Goal: Check status

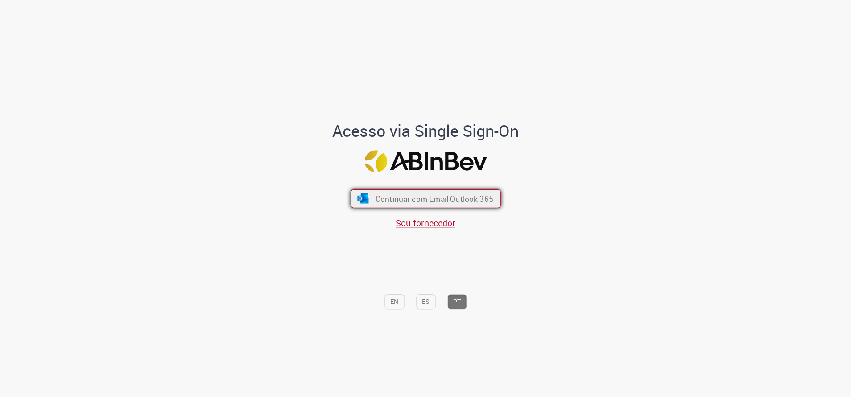
click at [388, 194] on span "Continuar com Email Outlook 365" at bounding box center [434, 199] width 118 height 10
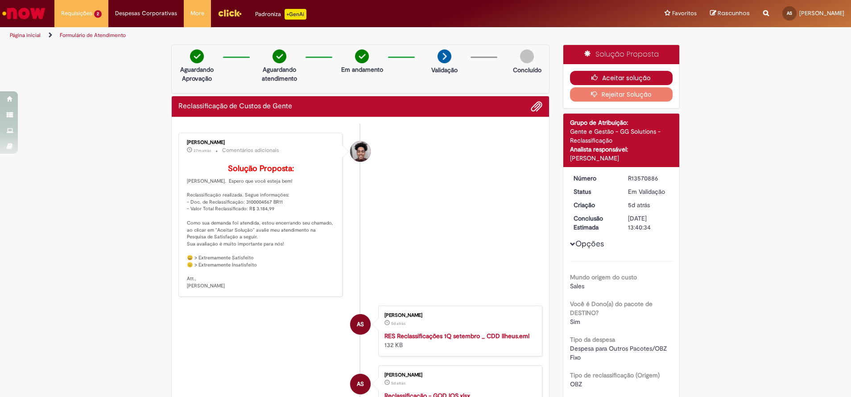
click at [652, 74] on button "Aceitar solução" at bounding box center [621, 78] width 103 height 14
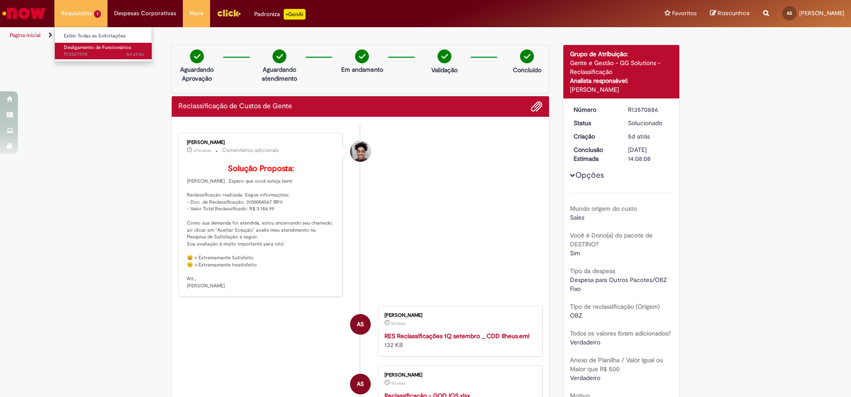
click at [85, 52] on span "6d atrás 6 dias atrás R13567598" at bounding box center [104, 54] width 80 height 7
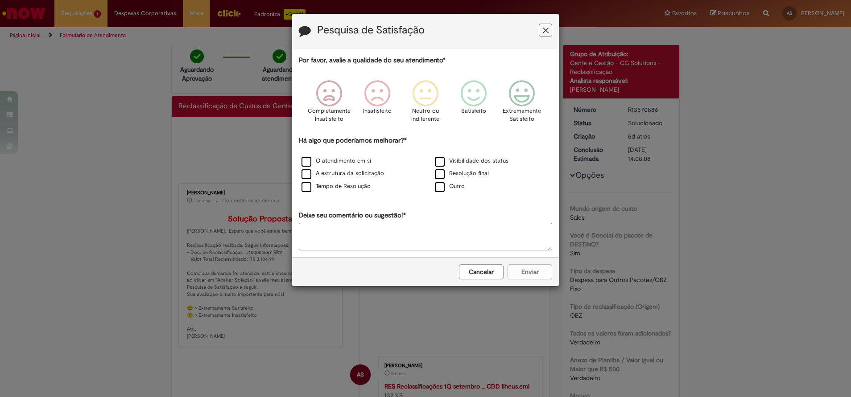
click at [543, 33] on icon "Feedback" at bounding box center [546, 30] width 6 height 9
